Goal: Information Seeking & Learning: Learn about a topic

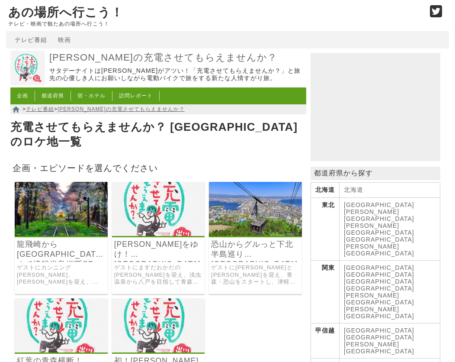
scroll to position [109, 0]
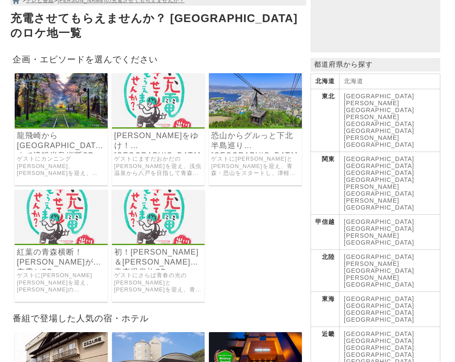
click at [166, 132] on link "[PERSON_NAME]をゆけ！[GEOGRAPHIC_DATA]から[GEOGRAPHIC_DATA]眺め[GEOGRAPHIC_DATA]" at bounding box center [158, 141] width 89 height 20
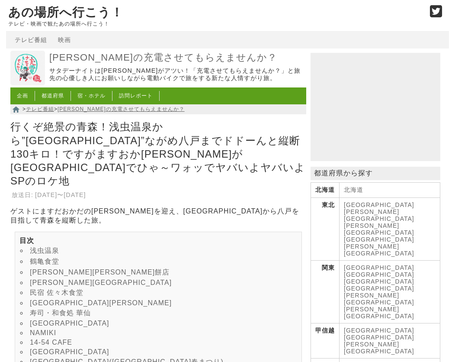
scroll to position [54, 0]
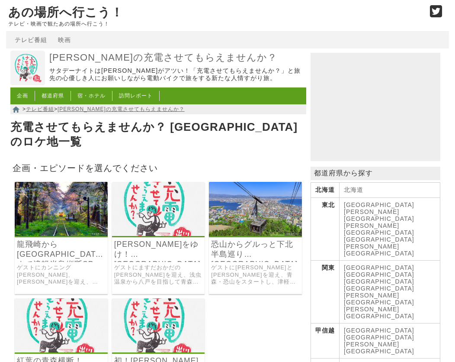
scroll to position [108, 0]
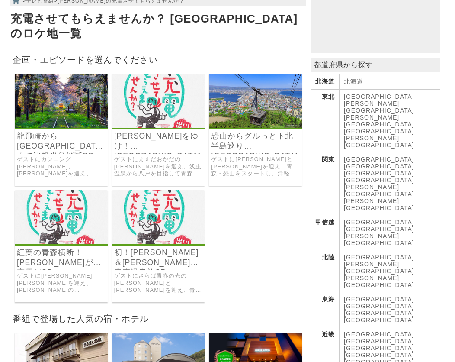
click at [45, 248] on link "紅葉の青森横断！[PERSON_NAME]が初充電だSP" at bounding box center [61, 258] width 89 height 20
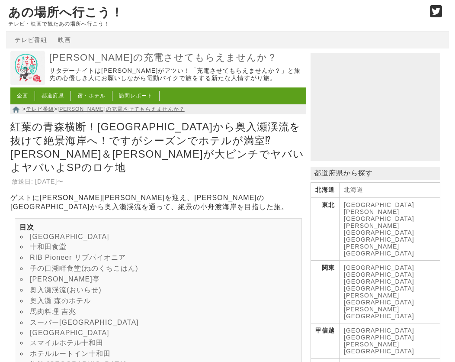
scroll to position [109, 0]
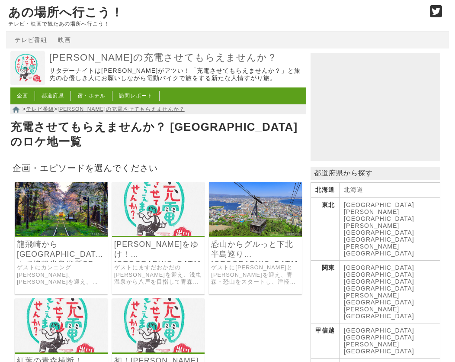
scroll to position [108, 0]
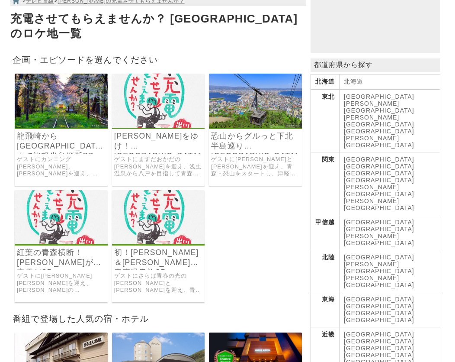
click at [229, 131] on link "恐山からグルっと下北半島巡り[GEOGRAPHIC_DATA]" at bounding box center [255, 141] width 89 height 20
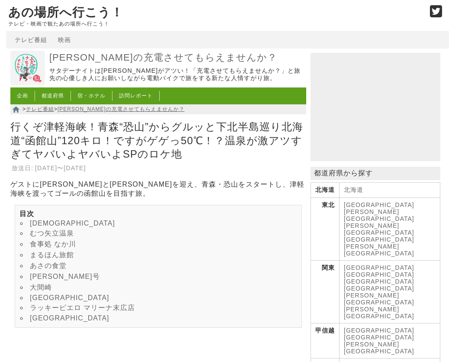
scroll to position [54, 0]
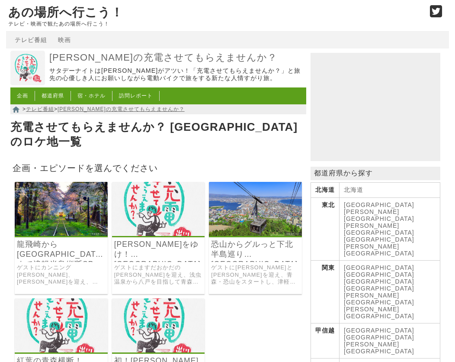
scroll to position [108, 0]
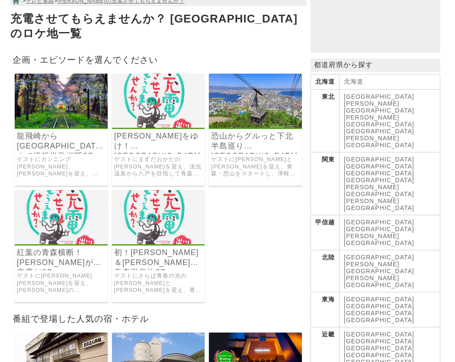
click at [153, 248] on link "初！[PERSON_NAME]＆[PERSON_NAME]～青森温泉旅SP" at bounding box center [158, 258] width 89 height 20
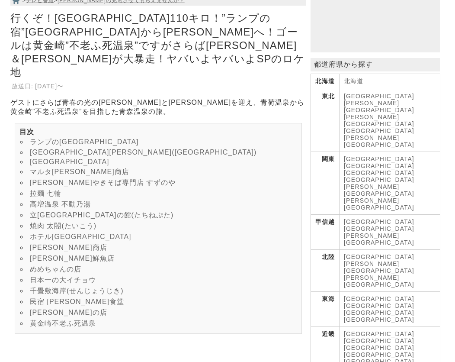
scroll to position [163, 0]
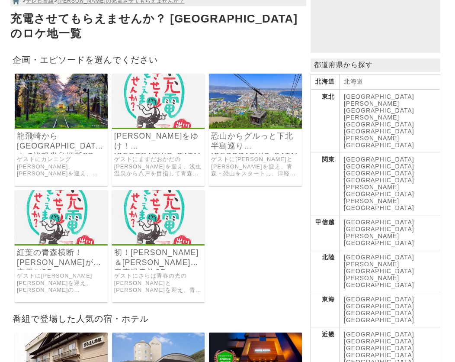
scroll to position [108, 0]
click at [31, 131] on link "龍飛崎から[GEOGRAPHIC_DATA]まで津軽半島縦断SP" at bounding box center [61, 141] width 89 height 20
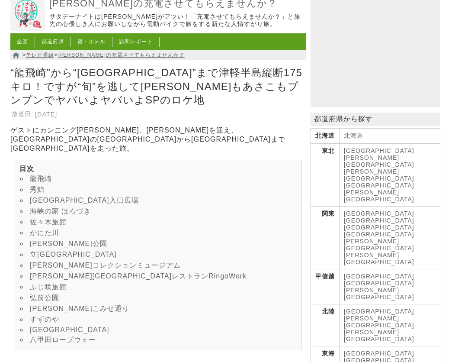
scroll to position [109, 0]
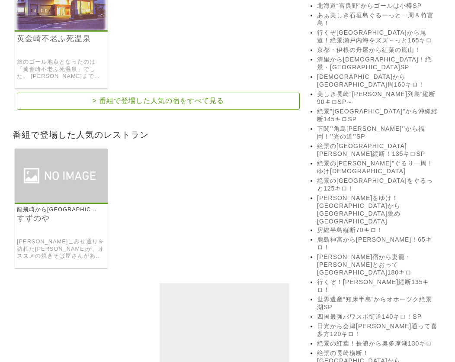
scroll to position [868, 0]
